Goal: Task Accomplishment & Management: Use online tool/utility

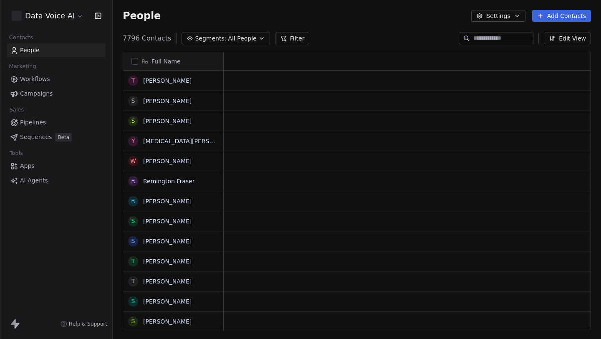
scroll to position [298, 488]
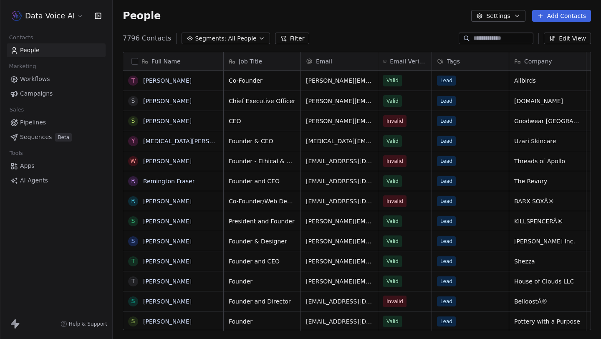
click at [42, 182] on span "AI Agents" at bounding box center [34, 180] width 28 height 9
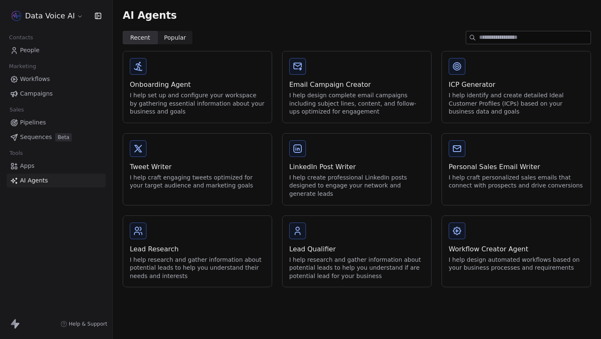
click at [368, 145] on div "LinkedIn Post Writer I help create professional LinkedIn posts designed to enga…" at bounding box center [357, 169] width 149 height 71
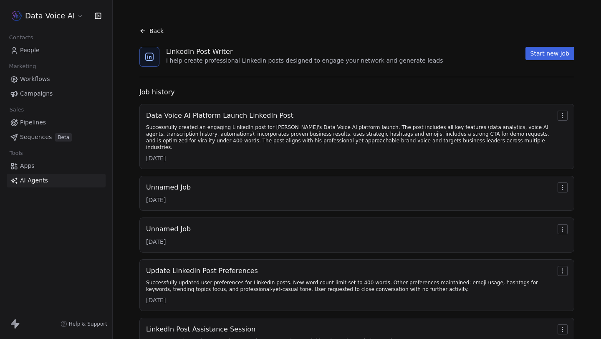
click at [55, 16] on html "Data Voice AI Contacts People Marketing Workflows Campaigns Sales Pipelines Seq…" at bounding box center [300, 169] width 601 height 339
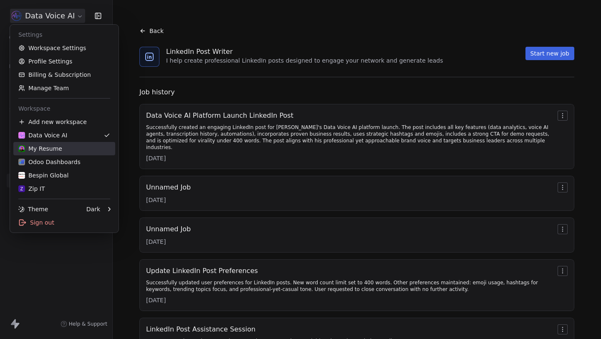
click at [41, 154] on link "My Resume" at bounding box center [64, 148] width 102 height 13
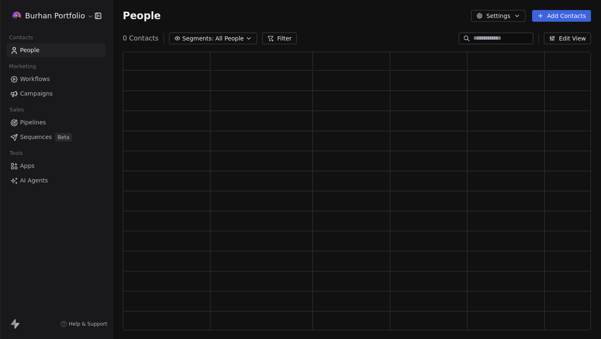
scroll to position [278, 468]
click at [36, 180] on span "AI Agents" at bounding box center [34, 180] width 28 height 9
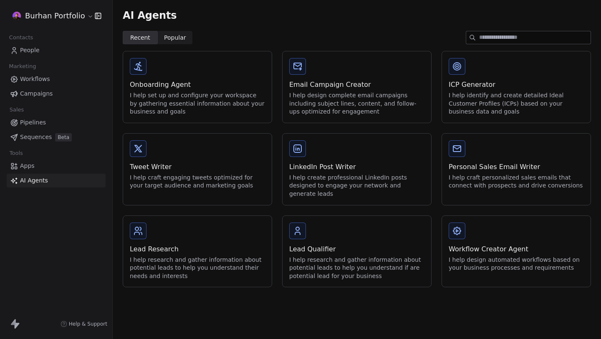
click at [362, 100] on div "I help design complete email campaigns including subject lines, content, and fo…" at bounding box center [356, 103] width 135 height 25
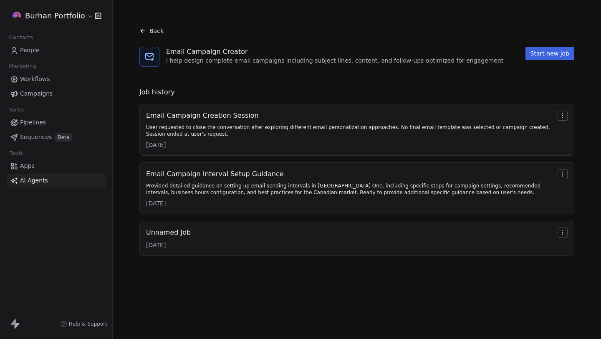
click at [152, 34] on span "Back" at bounding box center [156, 31] width 14 height 8
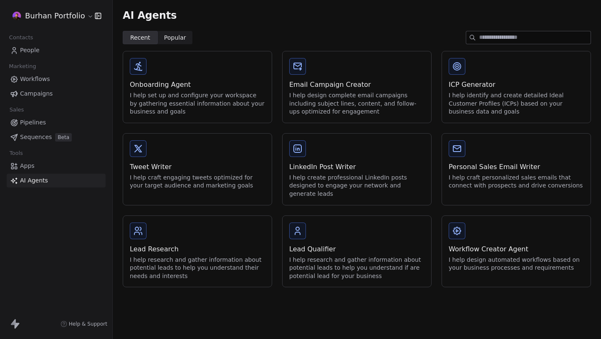
click at [364, 184] on div "I help create professional LinkedIn posts designed to engage your network and g…" at bounding box center [356, 186] width 135 height 25
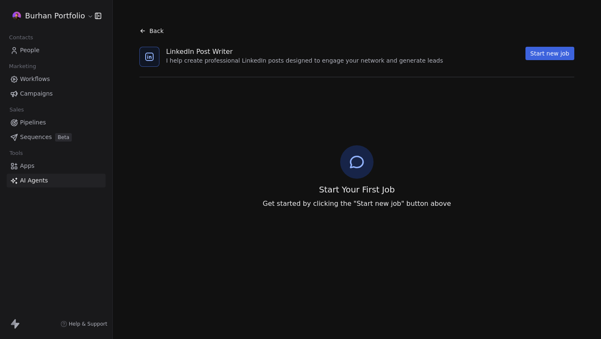
click at [35, 19] on html "Burhan Portfolio Contacts People Marketing Workflows Campaigns Sales Pipelines …" at bounding box center [300, 169] width 601 height 339
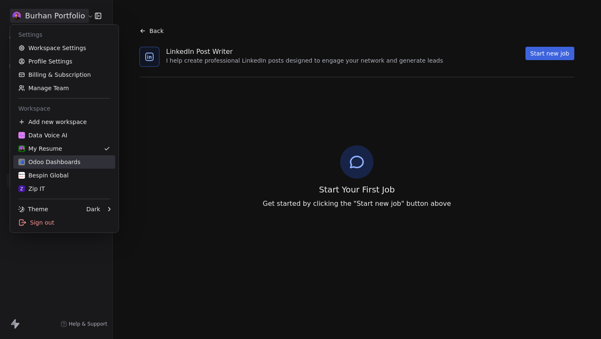
click at [61, 163] on div "Odoo Dashboards" at bounding box center [49, 162] width 62 height 8
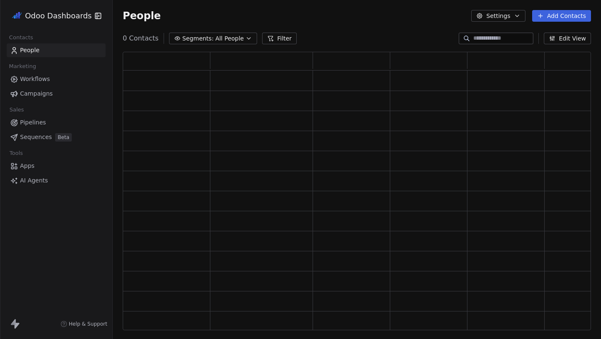
scroll to position [278, 468]
click at [61, 174] on link "AI Agents" at bounding box center [56, 181] width 99 height 14
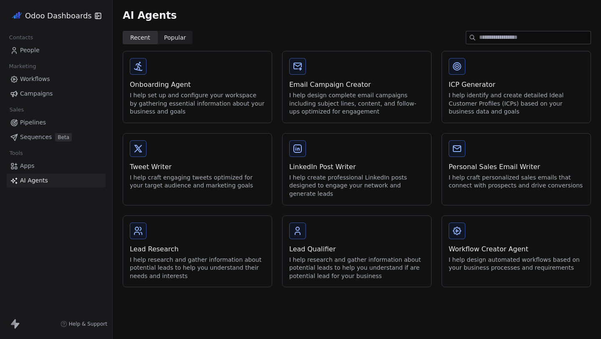
click at [336, 157] on div "LinkedIn Post Writer I help create professional LinkedIn posts designed to enga…" at bounding box center [357, 169] width 149 height 71
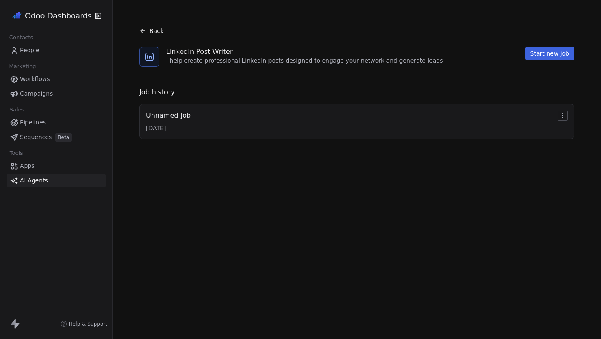
click at [73, 15] on html "Odoo Dashboards Contacts People Marketing Workflows Campaigns Sales Pipelines S…" at bounding box center [300, 169] width 601 height 339
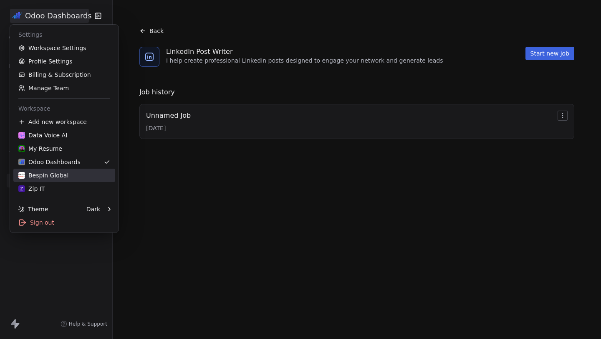
click at [41, 173] on div "Bespin Global" at bounding box center [43, 175] width 50 height 8
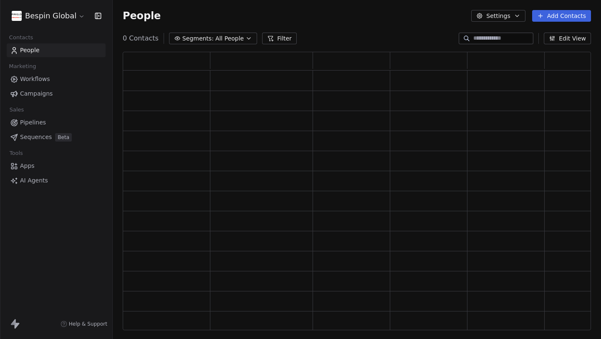
scroll to position [278, 468]
click at [40, 182] on span "AI Agents" at bounding box center [34, 180] width 28 height 9
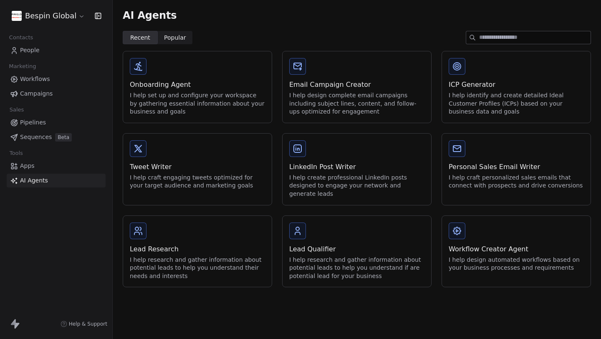
click at [349, 154] on div "LinkedIn Post Writer I help create professional LinkedIn posts designed to enga…" at bounding box center [357, 169] width 149 height 71
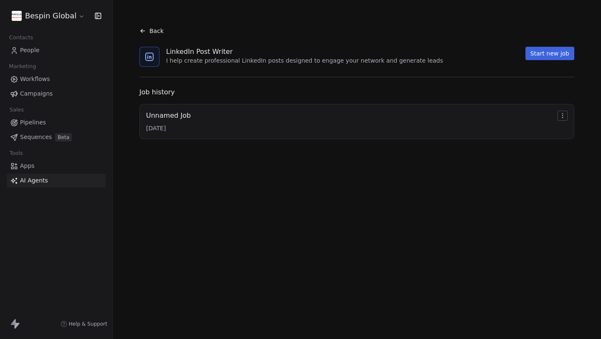
click at [61, 15] on html "Bespin Global Contacts People Marketing Workflows Campaigns Sales Pipelines Seq…" at bounding box center [300, 169] width 601 height 339
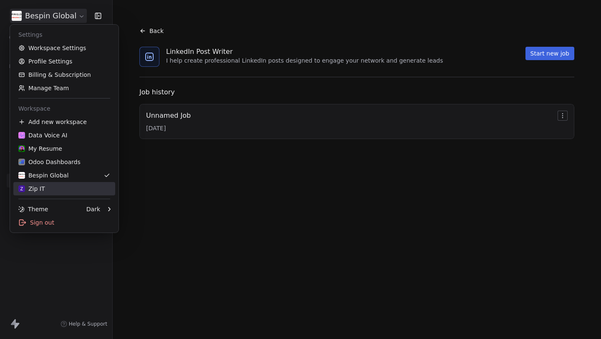
click at [46, 187] on div "Z Zip IT" at bounding box center [64, 189] width 92 height 8
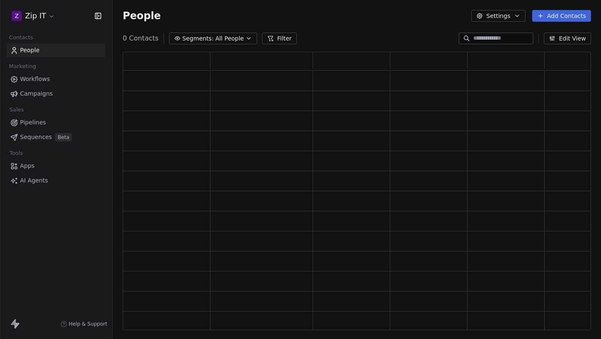
scroll to position [278, 468]
click at [40, 183] on span "AI Agents" at bounding box center [34, 180] width 28 height 9
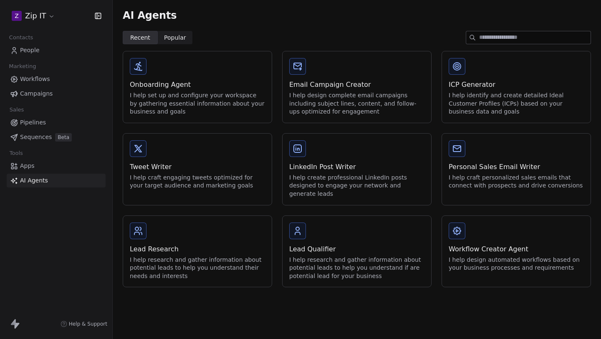
click at [327, 158] on div "LinkedIn Post Writer I help create professional LinkedIn posts designed to enga…" at bounding box center [357, 169] width 149 height 71
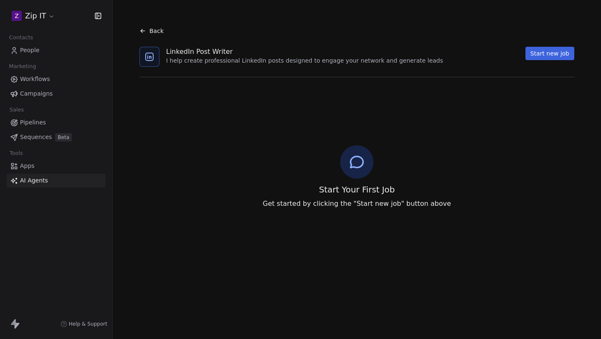
click at [43, 12] on html "Z Zip IT Contacts People Marketing Workflows Campaigns Sales Pipelines Sequence…" at bounding box center [300, 169] width 601 height 339
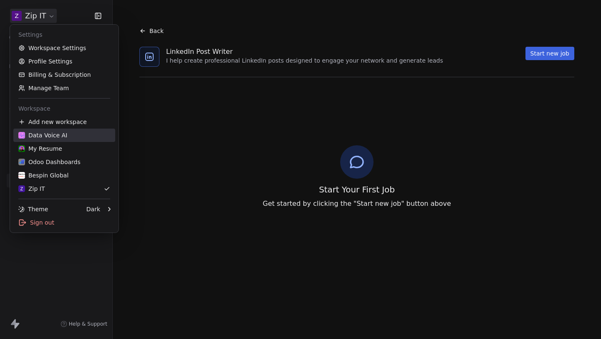
click at [46, 136] on div "Data Voice AI" at bounding box center [42, 135] width 49 height 8
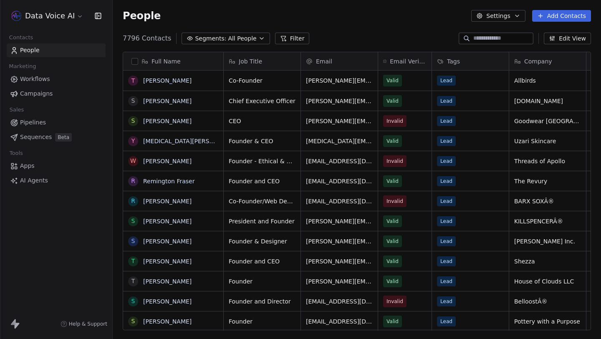
scroll to position [298, 488]
click at [45, 178] on span "AI Agents" at bounding box center [34, 180] width 28 height 9
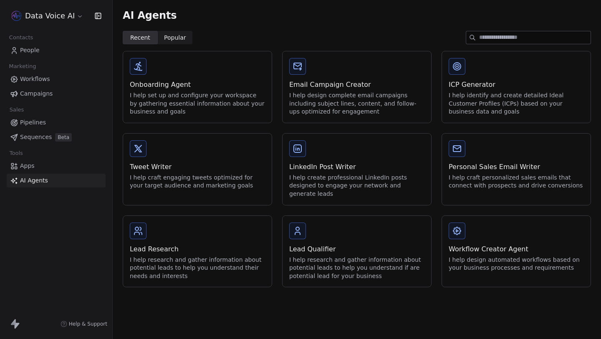
click at [335, 149] on div "LinkedIn Post Writer I help create professional LinkedIn posts designed to enga…" at bounding box center [357, 169] width 149 height 71
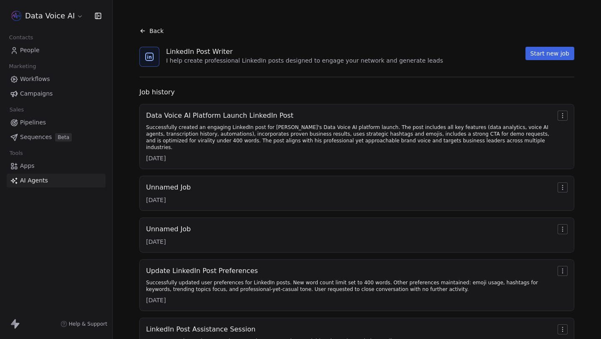
click at [300, 135] on div "Successfully created an engaging LinkedIn post for [PERSON_NAME]'s Data Voice A…" at bounding box center [350, 137] width 408 height 27
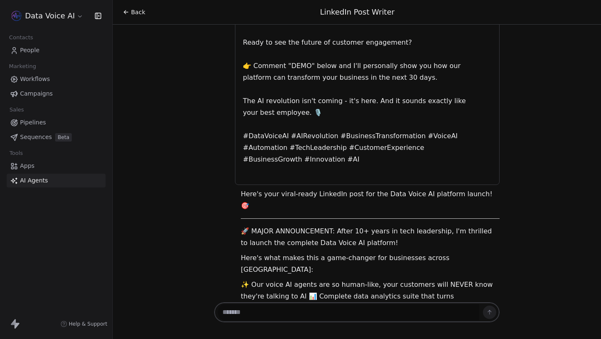
scroll to position [858, 0]
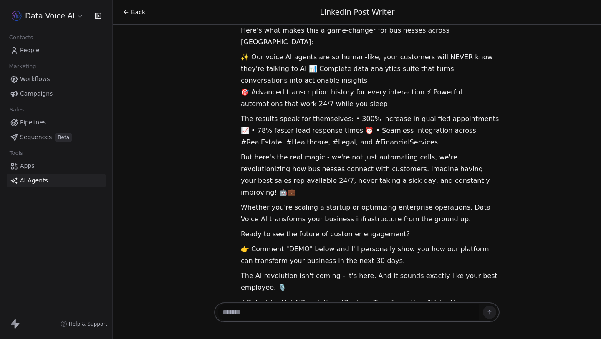
click at [263, 312] on textarea at bounding box center [348, 312] width 261 height 16
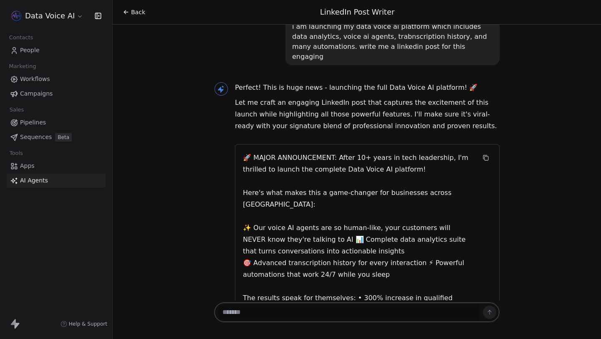
scroll to position [0, 0]
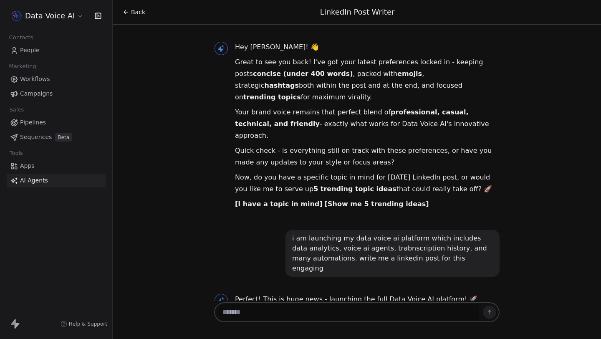
click at [328, 233] on div "i am launching my data voice ai platform which includes data analytics, voice a…" at bounding box center [392, 253] width 201 height 40
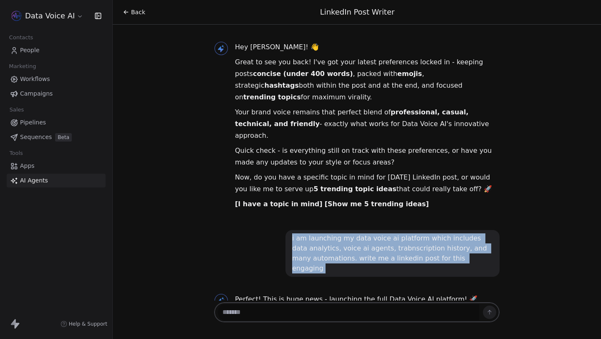
copy div "i am launching my data voice ai platform which includes data analytics, voice a…"
click at [266, 230] on div "i am launching my data voice ai platform which includes data analytics, voice a…" at bounding box center [357, 253] width 286 height 47
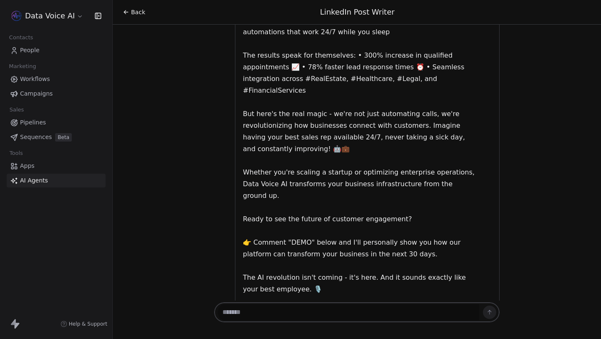
scroll to position [569, 0]
